Goal: Navigation & Orientation: Go to known website

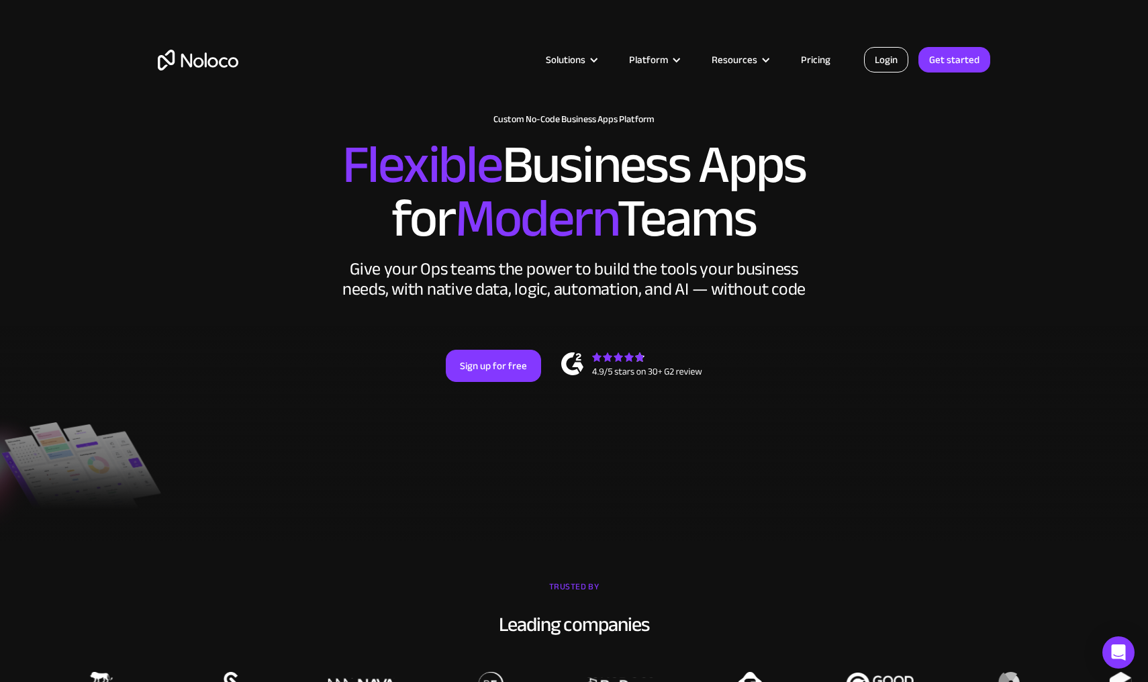
click at [893, 64] on link "Login" at bounding box center [886, 60] width 44 height 26
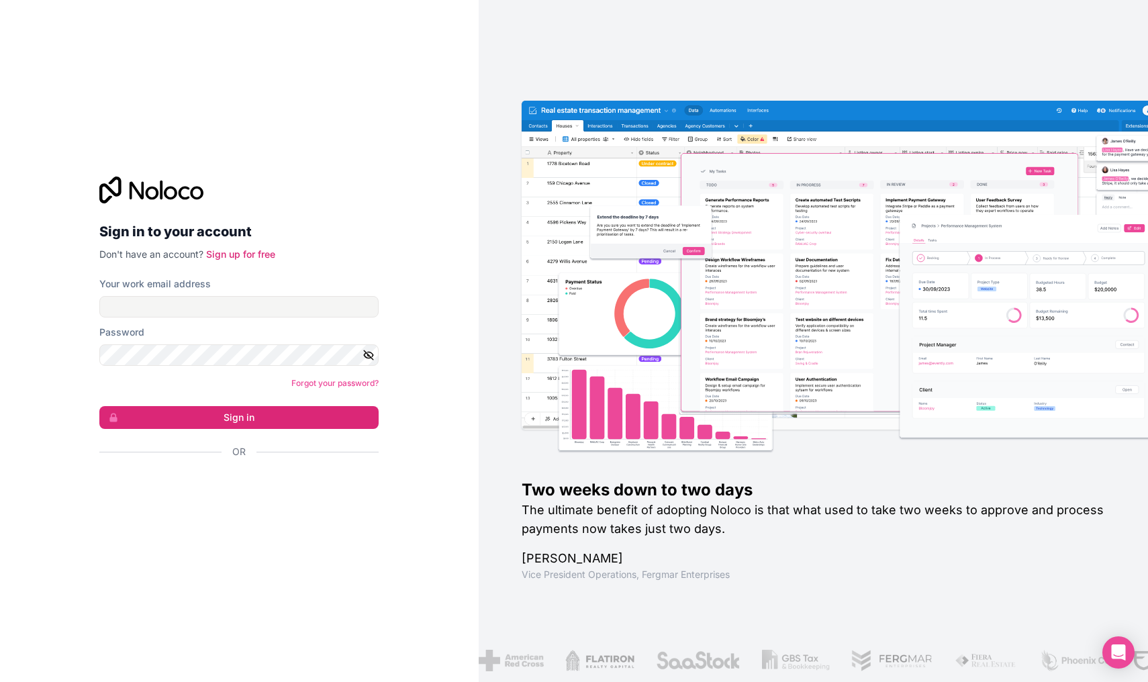
click at [283, 469] on div "Or" at bounding box center [238, 475] width 279 height 60
click at [280, 483] on div "Sign in with Google. Opens in new tab" at bounding box center [233, 488] width 269 height 30
click at [258, 487] on div "Sign in with Google. Opens in new tab" at bounding box center [233, 488] width 269 height 30
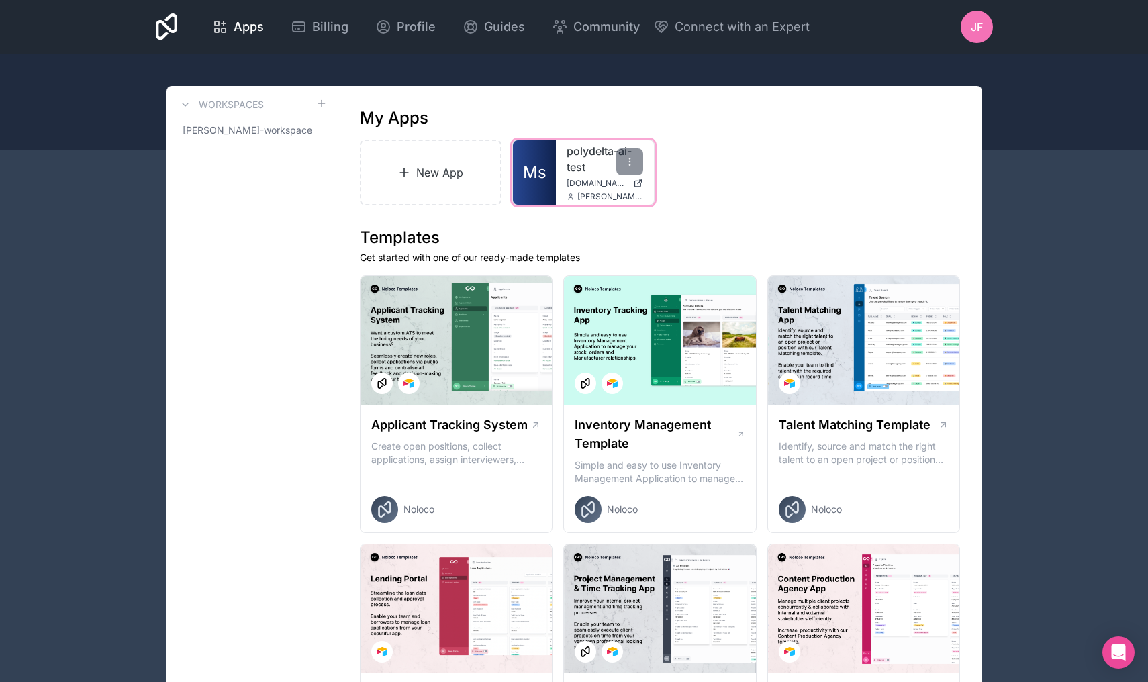
click at [574, 203] on div "polydelta-ai-test [DOMAIN_NAME] [PERSON_NAME][EMAIL_ADDRESS][DOMAIN_NAME]" at bounding box center [605, 172] width 98 height 64
click at [545, 174] on span "Ms" at bounding box center [534, 172] width 23 height 21
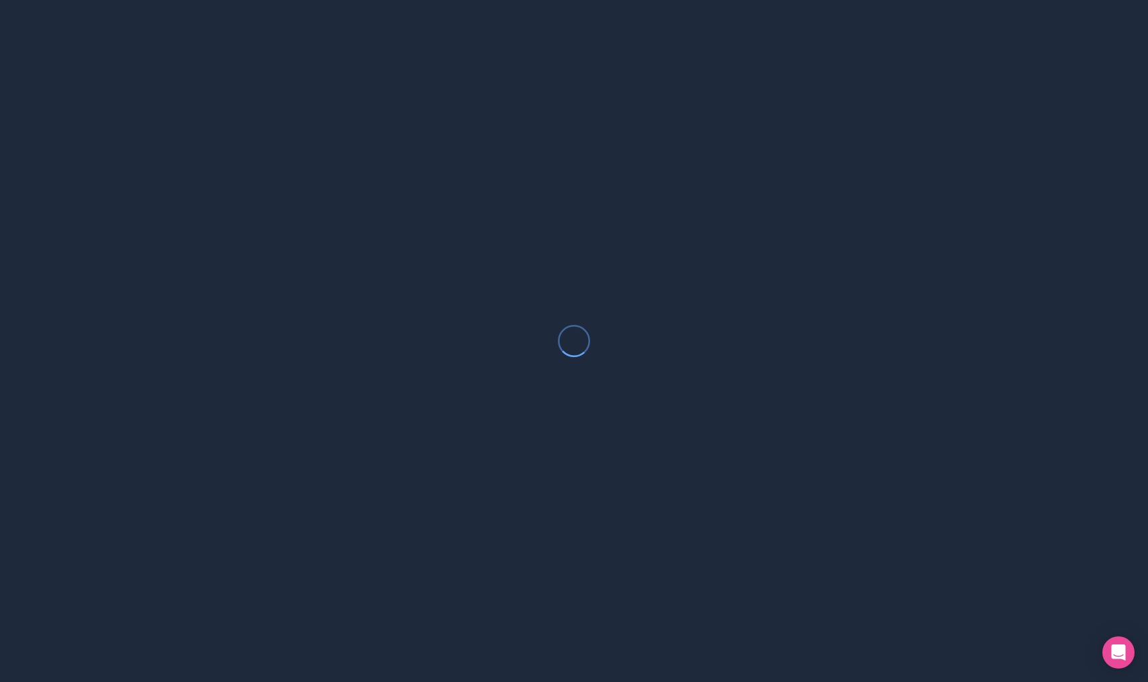
click at [545, 174] on div at bounding box center [574, 341] width 1148 height 682
